Goal: Check status

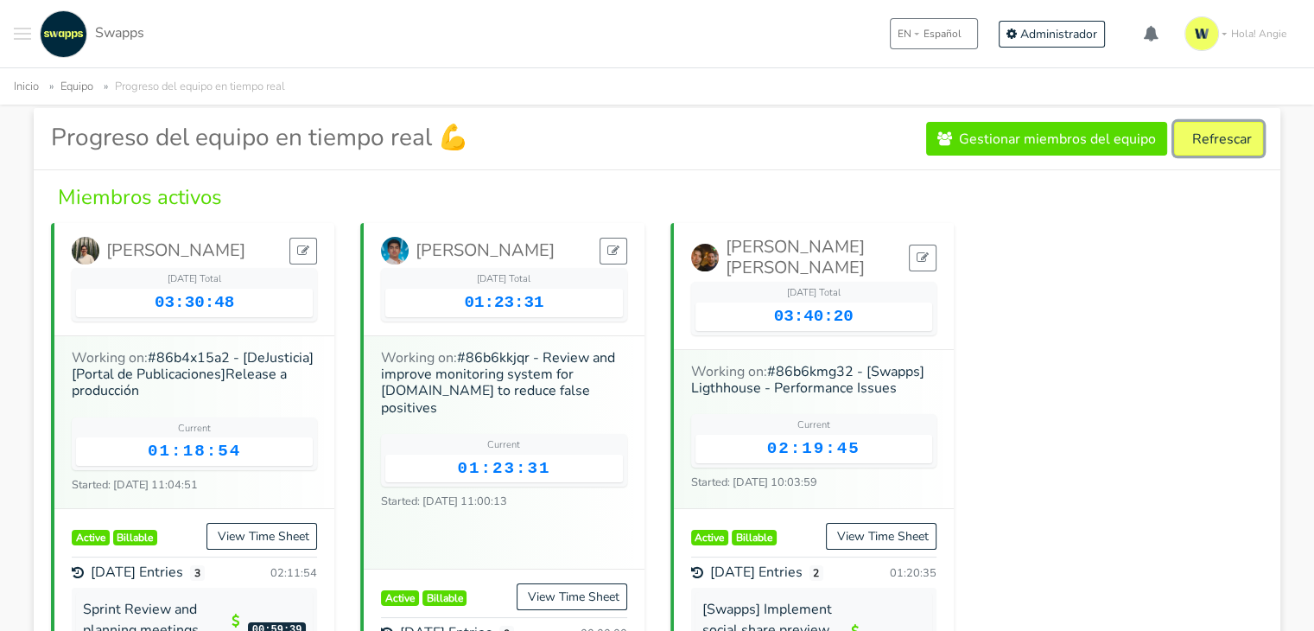
click at [1254, 132] on button "Refrescar" at bounding box center [1218, 139] width 89 height 34
click at [1245, 144] on button "Refrescar" at bounding box center [1218, 139] width 89 height 34
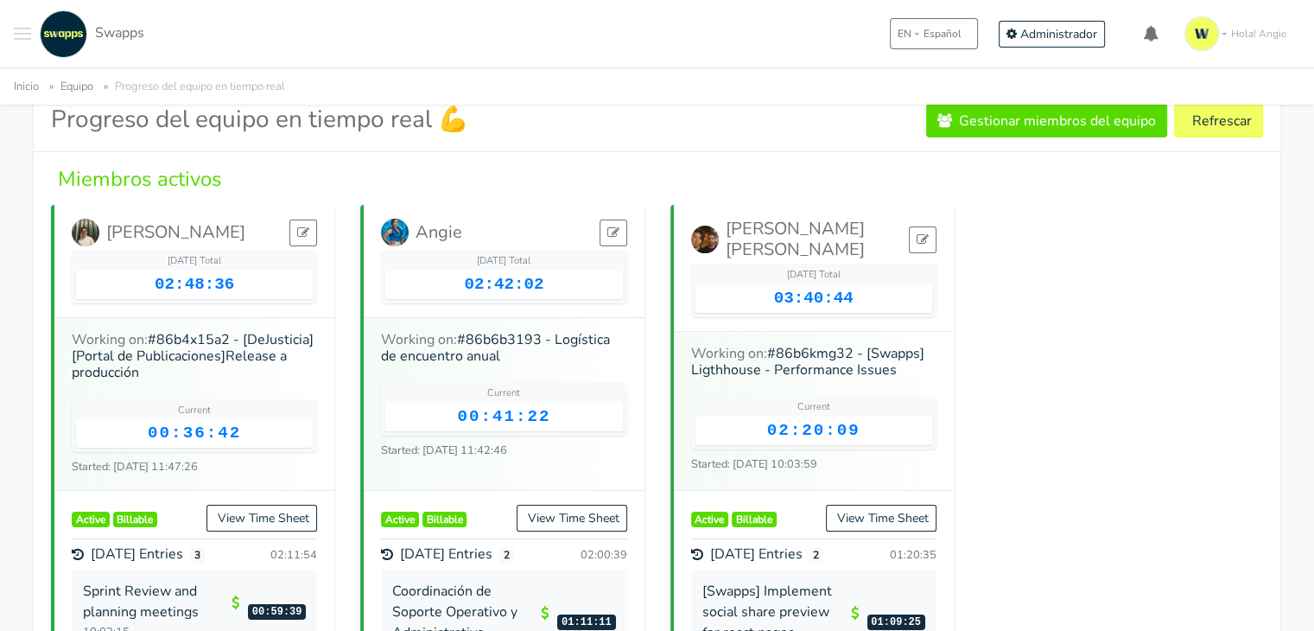
scroll to position [129, 0]
